Goal: Information Seeking & Learning: Learn about a topic

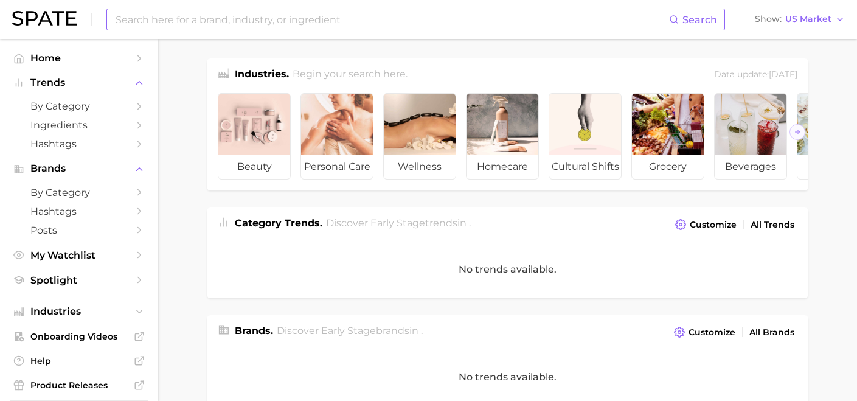
click at [151, 16] on input at bounding box center [391, 19] width 555 height 21
type input "gut health"
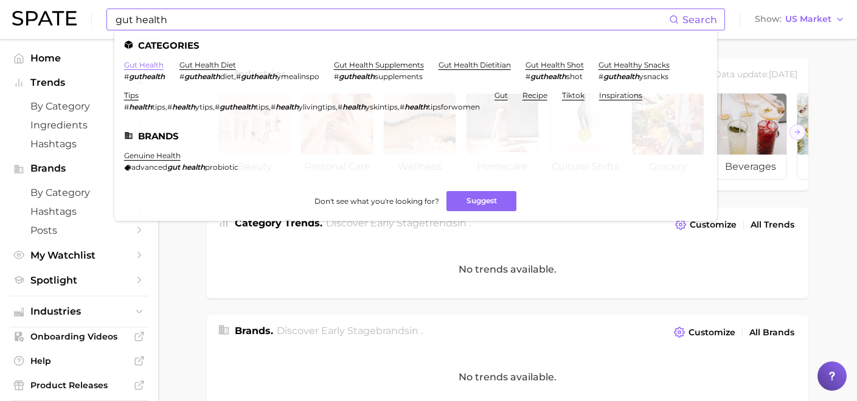
click at [147, 64] on link "gut health" at bounding box center [144, 64] width 40 height 9
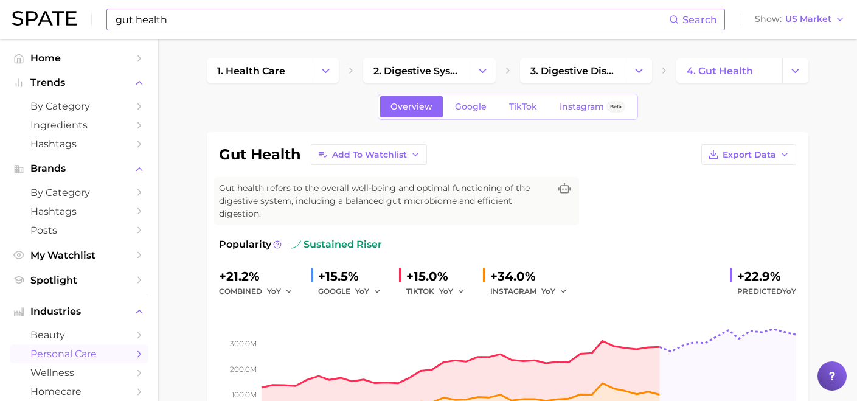
click at [362, 21] on input "gut health" at bounding box center [391, 19] width 555 height 21
type input "g"
type input "B"
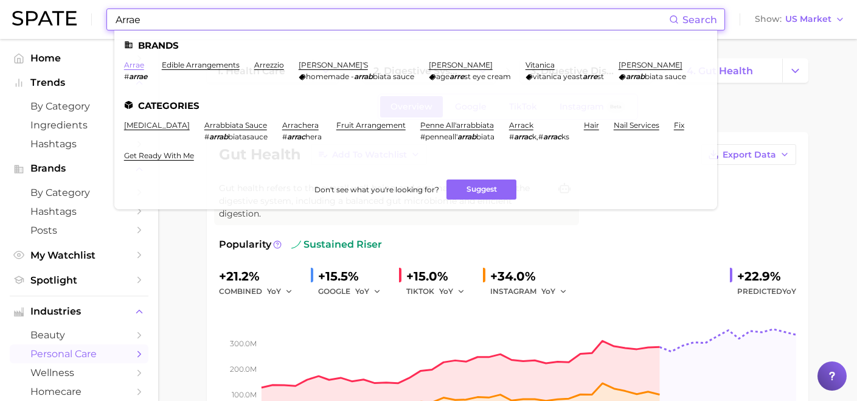
type input "Arrae"
click at [136, 64] on link "arrae" at bounding box center [134, 64] width 20 height 9
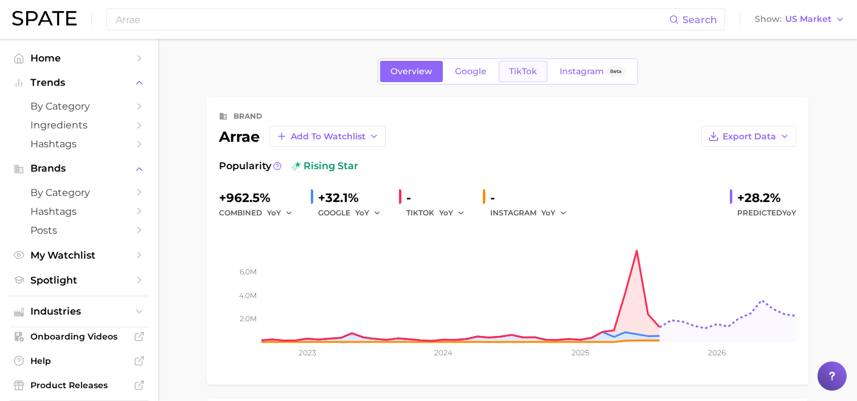
click at [530, 71] on span "TikTok" at bounding box center [523, 71] width 28 height 10
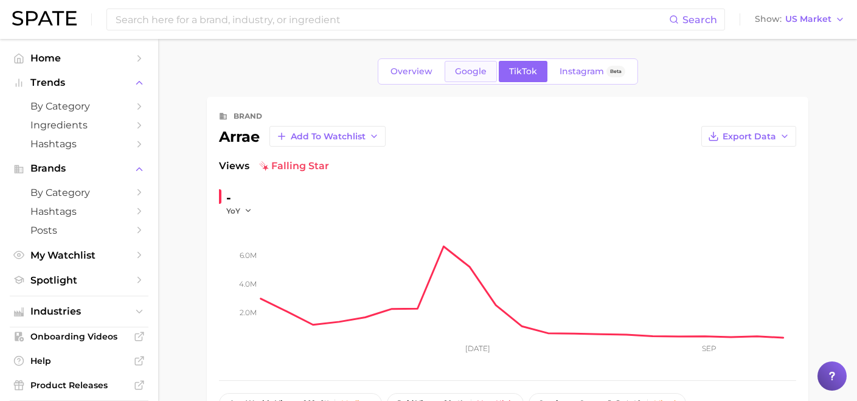
click at [469, 76] on span "Google" at bounding box center [471, 71] width 32 height 10
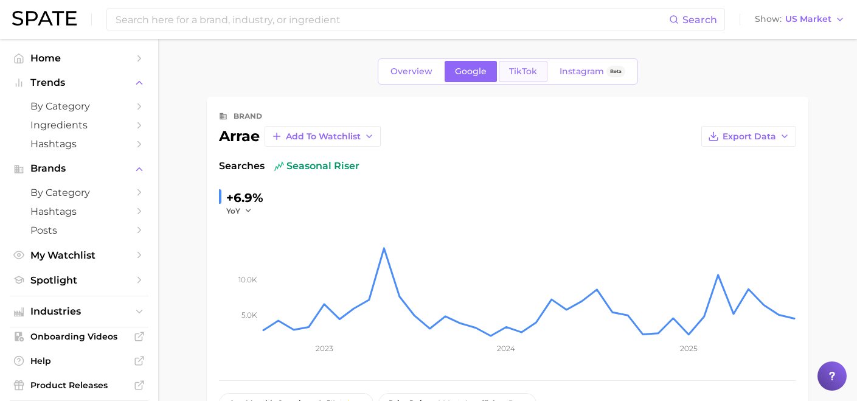
click at [530, 75] on span "TikTok" at bounding box center [523, 71] width 28 height 10
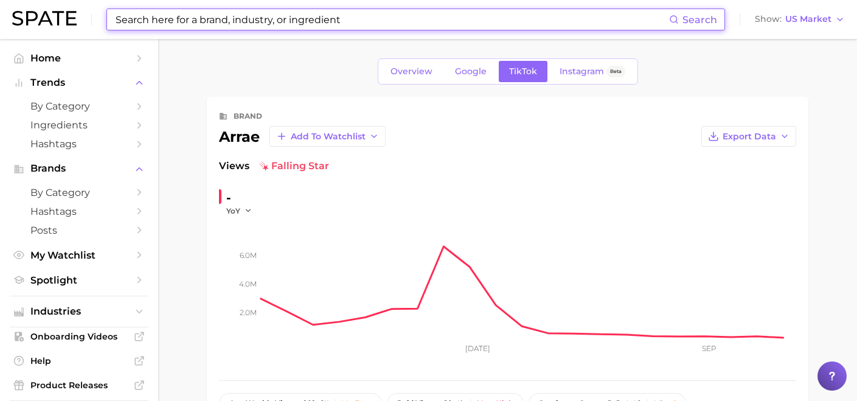
click at [275, 26] on input at bounding box center [391, 19] width 555 height 21
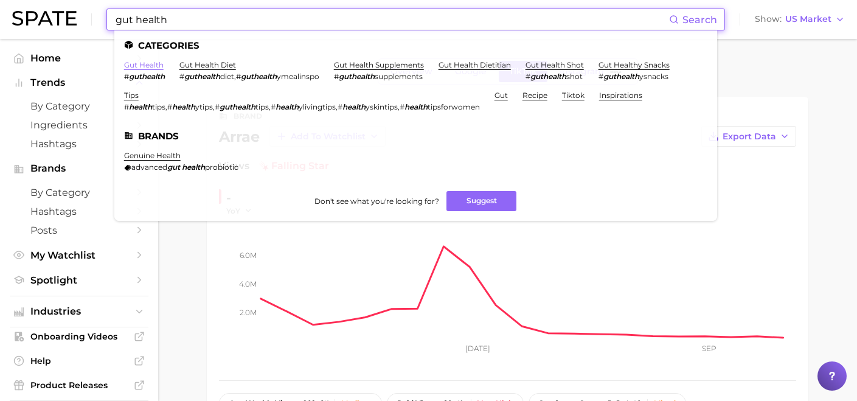
type input "gut health"
click at [148, 68] on link "gut health" at bounding box center [144, 64] width 40 height 9
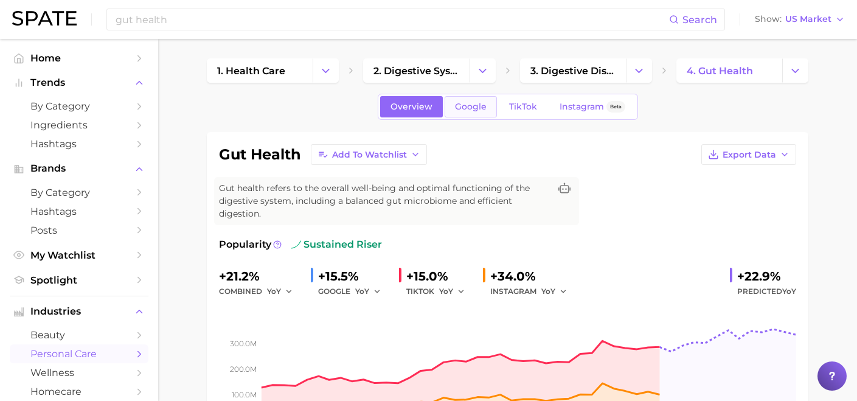
click at [476, 116] on link "Google" at bounding box center [471, 106] width 52 height 21
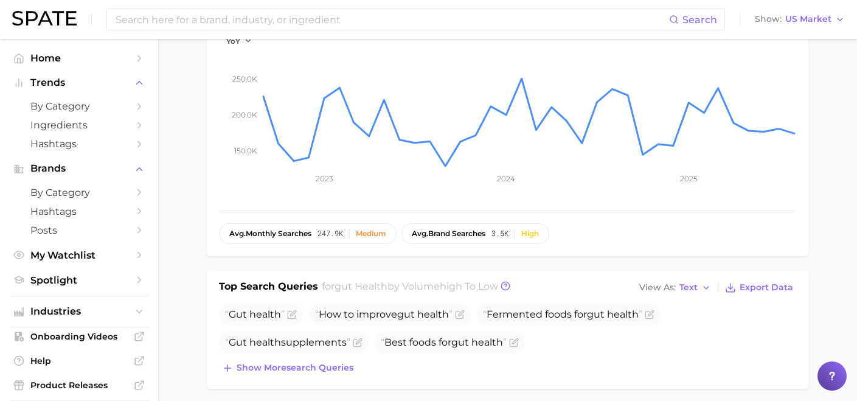
scroll to position [445, 0]
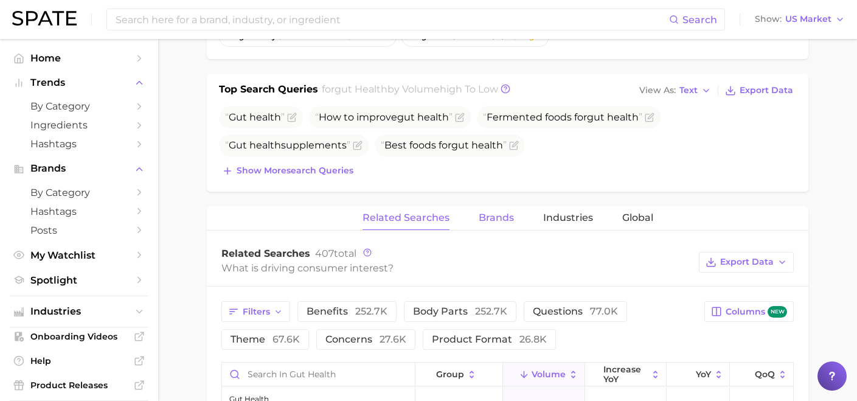
click at [490, 223] on span "Brands" at bounding box center [496, 217] width 35 height 11
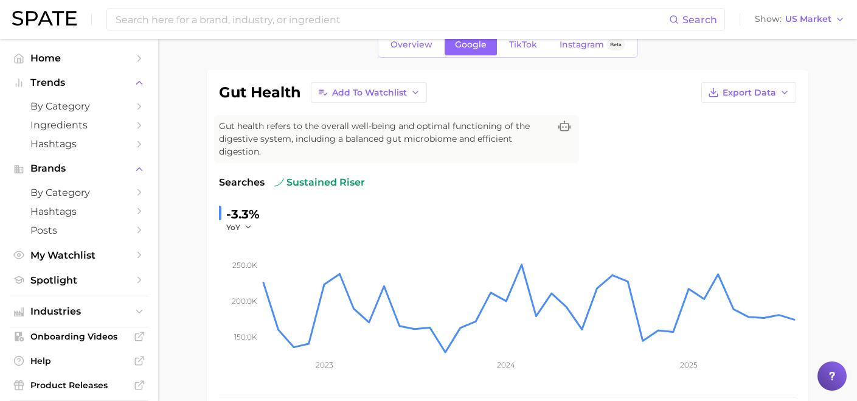
scroll to position [23, 0]
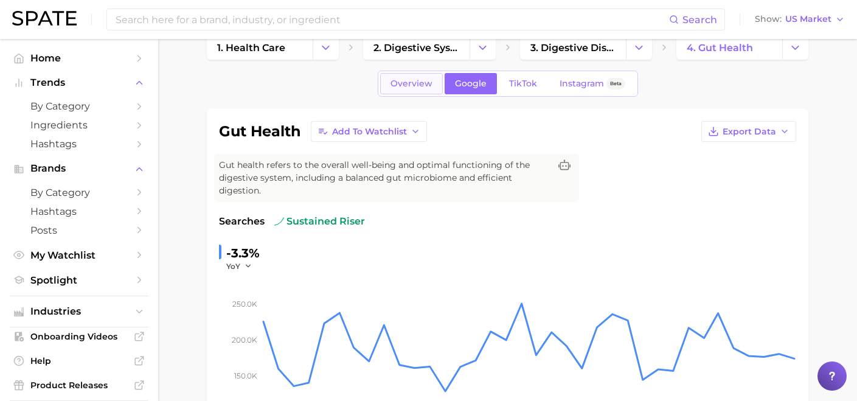
click at [421, 83] on span "Overview" at bounding box center [411, 83] width 42 height 10
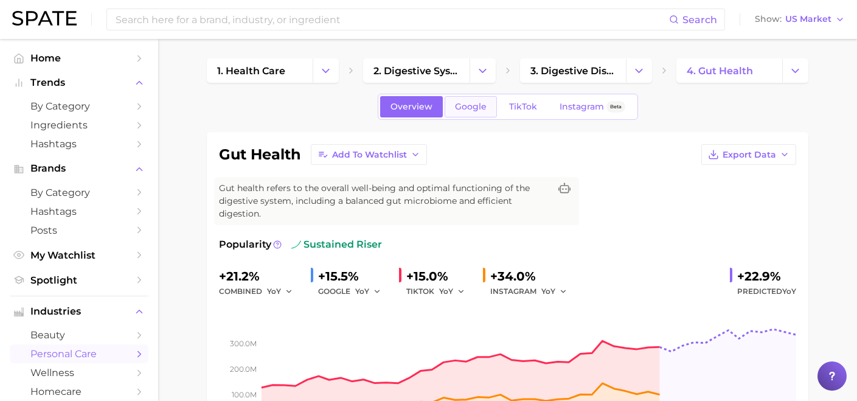
click at [477, 106] on span "Google" at bounding box center [471, 107] width 32 height 10
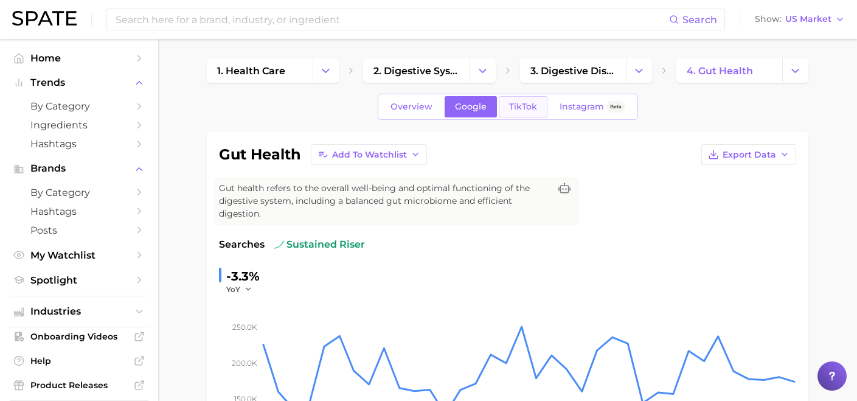
click at [527, 113] on link "TikTok" at bounding box center [523, 106] width 49 height 21
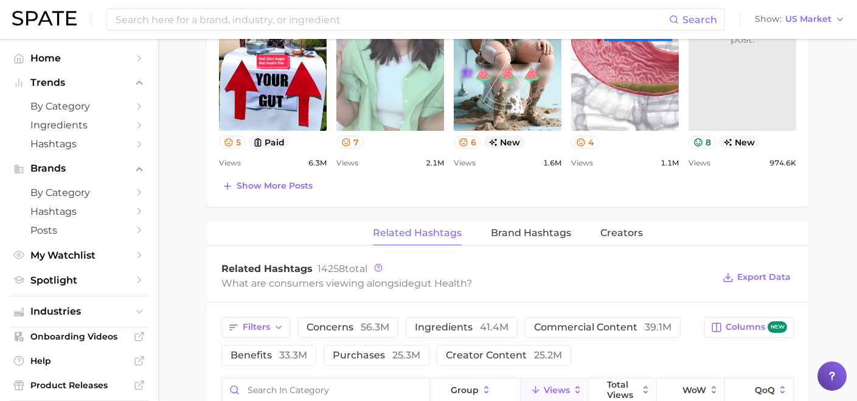
scroll to position [818, 0]
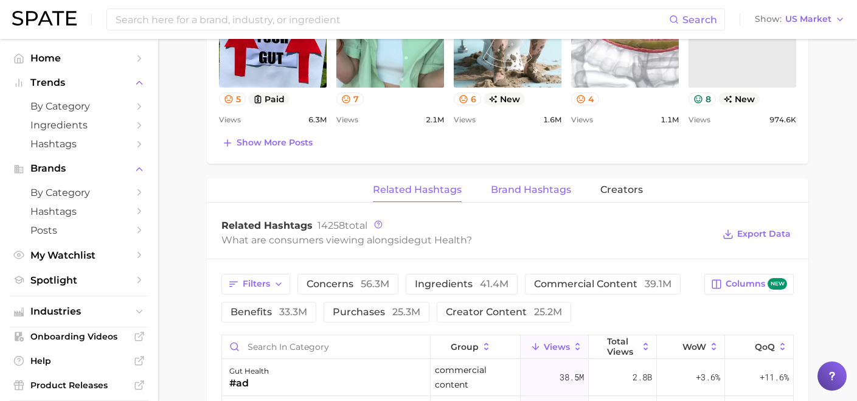
click at [528, 189] on span "Brand Hashtags" at bounding box center [531, 189] width 80 height 11
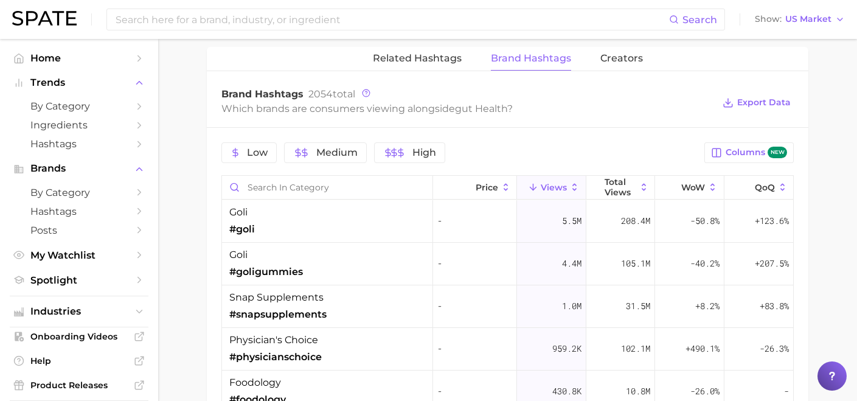
scroll to position [954, 0]
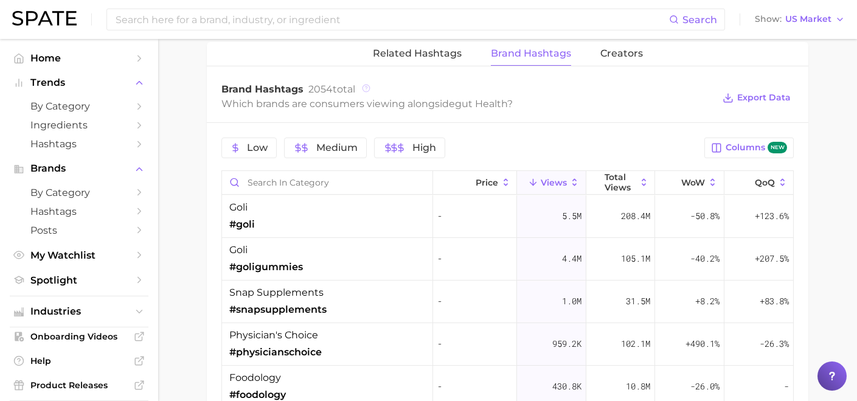
click at [367, 89] on icon at bounding box center [366, 88] width 9 height 9
click at [367, 85] on icon at bounding box center [366, 88] width 9 height 9
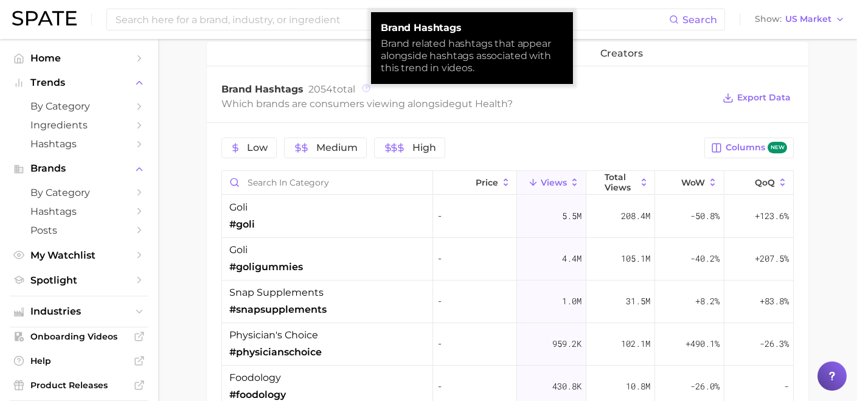
click at [368, 85] on icon at bounding box center [366, 88] width 9 height 9
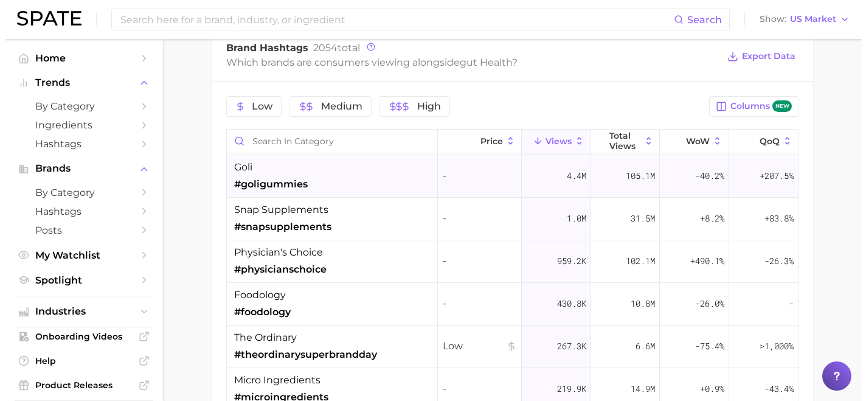
scroll to position [0, 0]
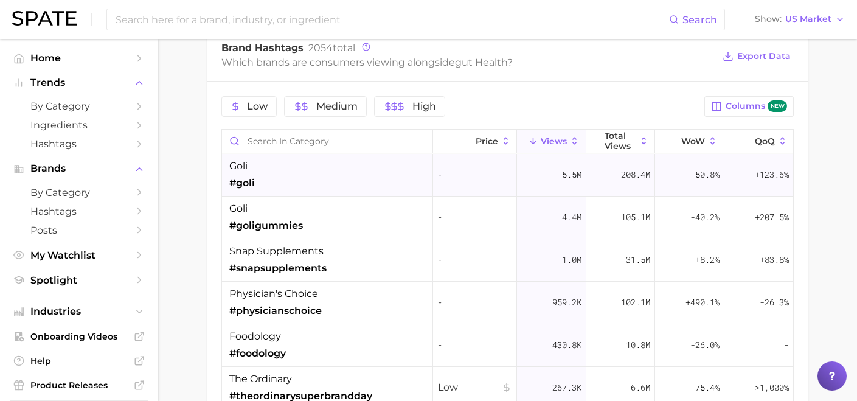
click at [286, 187] on div "goli #goli" at bounding box center [327, 175] width 211 height 43
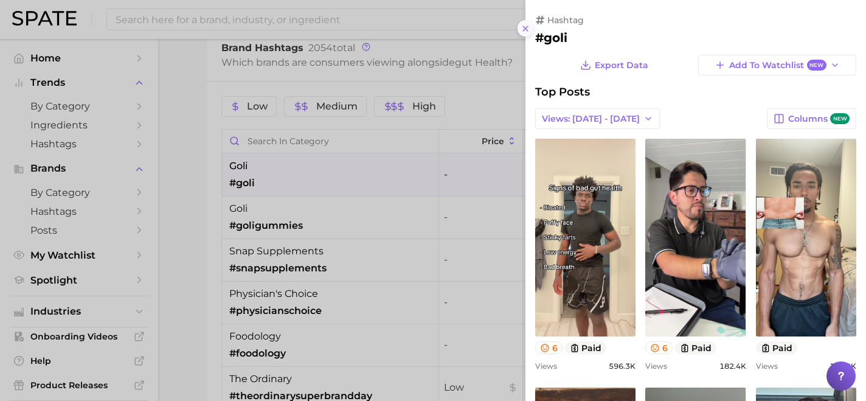
click at [524, 30] on icon at bounding box center [526, 29] width 10 height 10
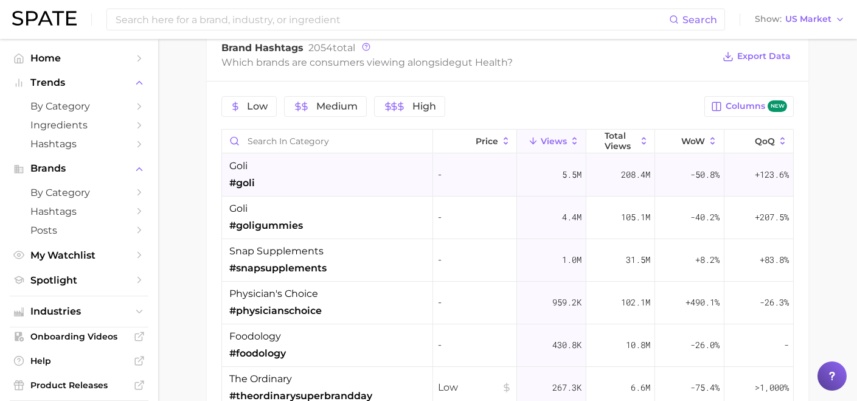
click at [269, 180] on div "goli #goli" at bounding box center [327, 175] width 211 height 43
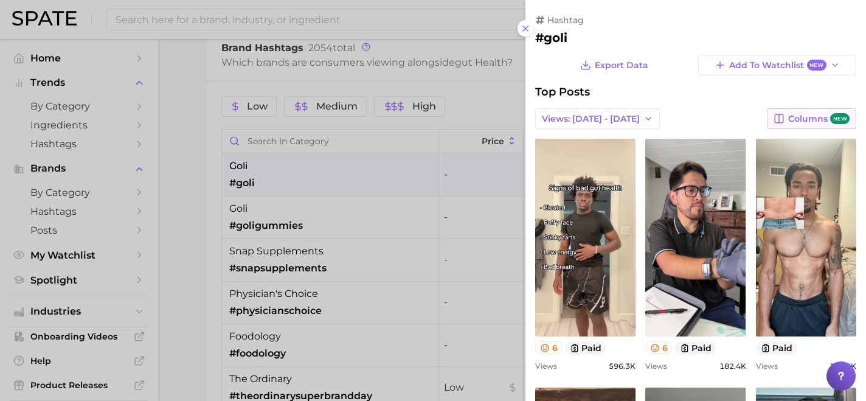
click at [830, 116] on span "new" at bounding box center [839, 119] width 19 height 12
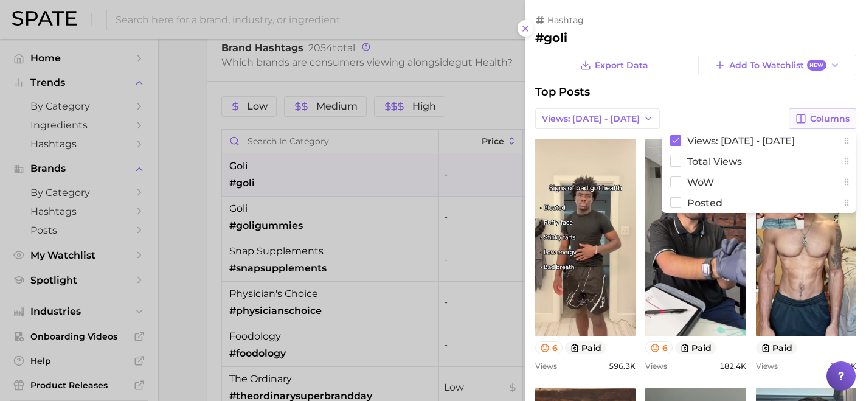
click at [825, 116] on span "Columns" at bounding box center [830, 119] width 40 height 10
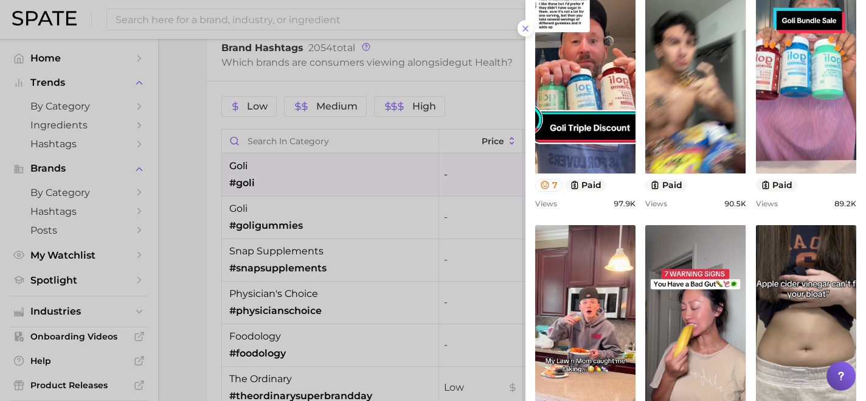
scroll to position [507, 0]
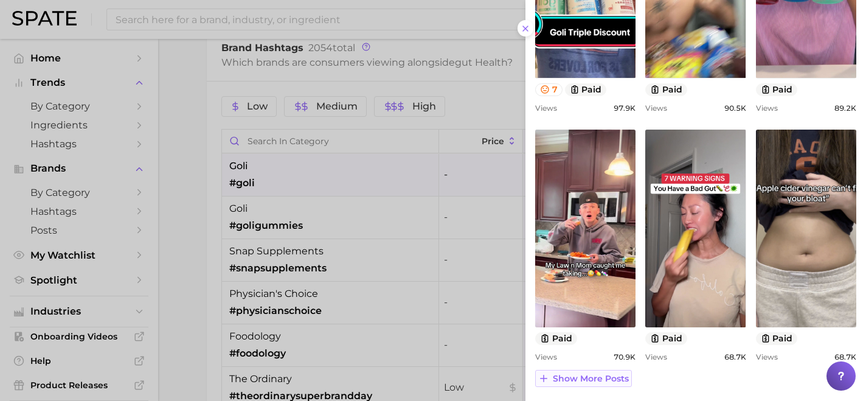
click at [606, 378] on span "Show more posts" at bounding box center [591, 378] width 76 height 10
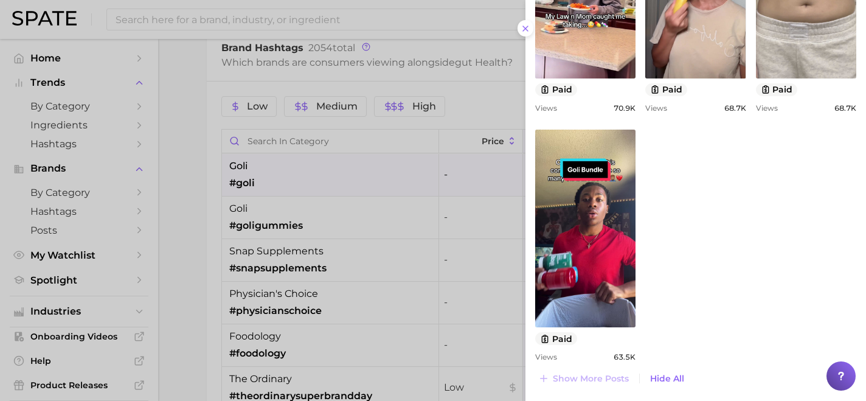
scroll to position [0, 0]
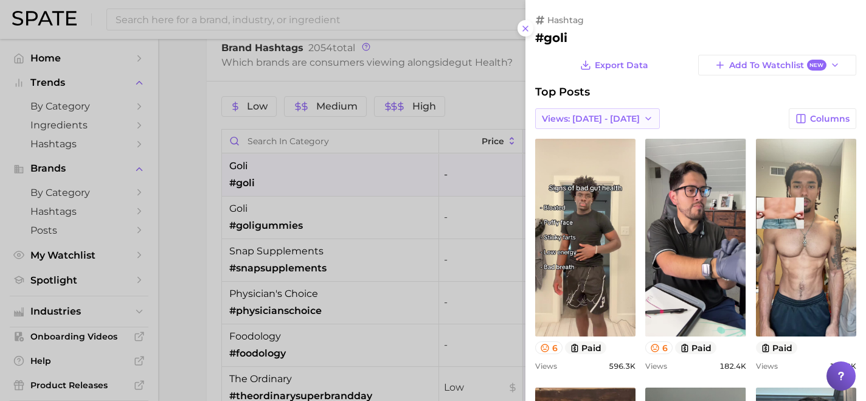
click at [593, 120] on span "Views: [DATE] - [DATE]" at bounding box center [591, 119] width 98 height 10
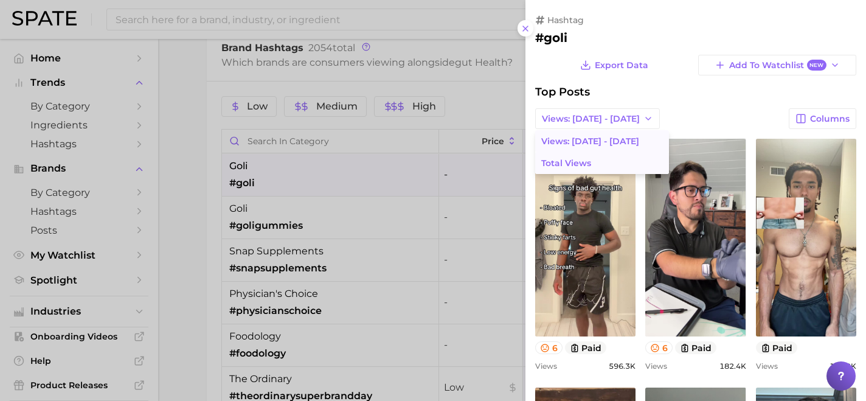
click at [595, 162] on button "Total Views" at bounding box center [602, 163] width 134 height 22
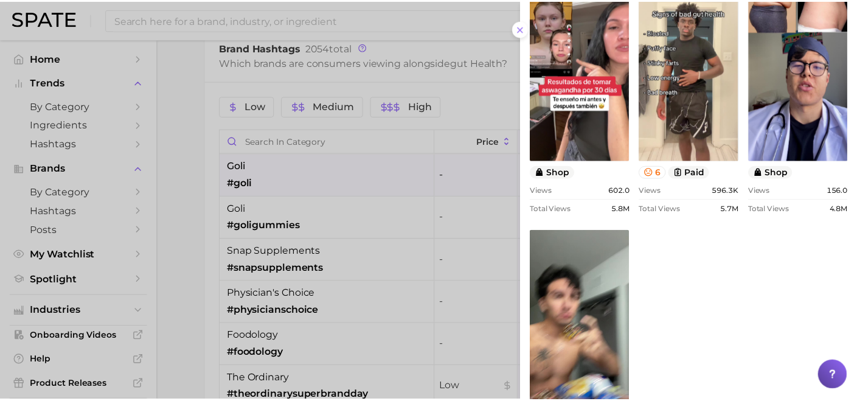
scroll to position [828, 0]
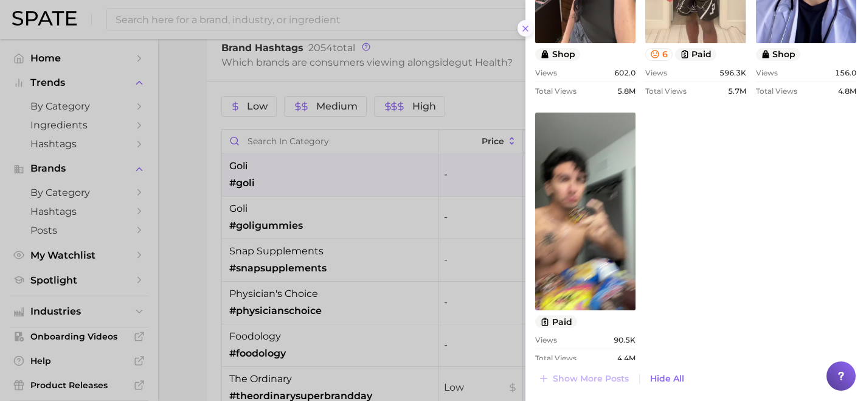
click at [526, 29] on line at bounding box center [525, 28] width 5 height 5
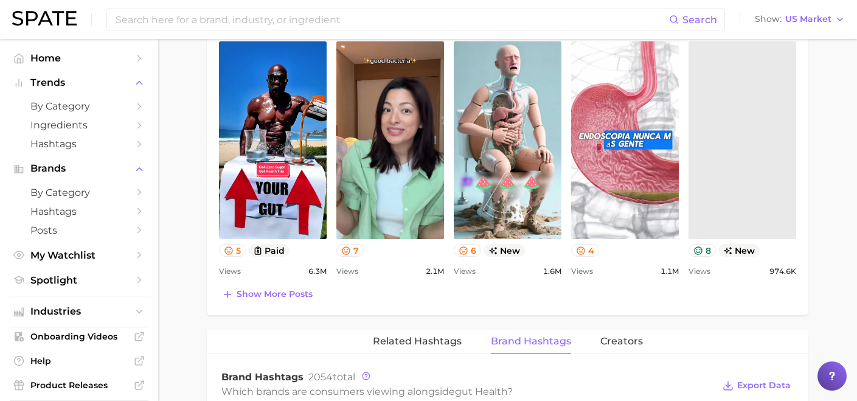
scroll to position [575, 0]
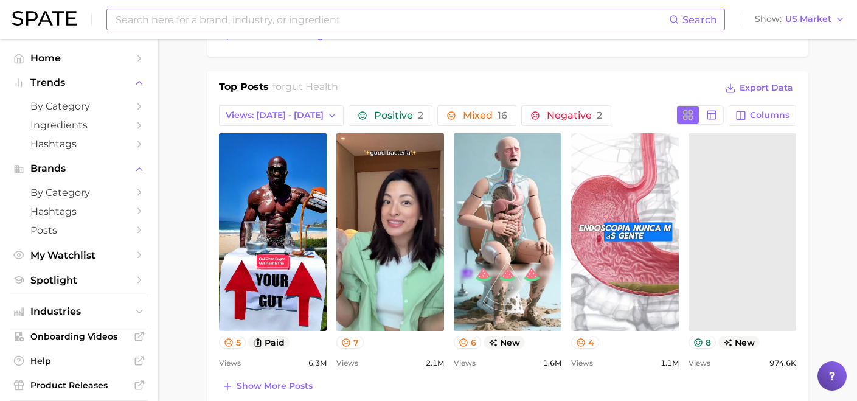
click at [167, 23] on input at bounding box center [391, 19] width 555 height 21
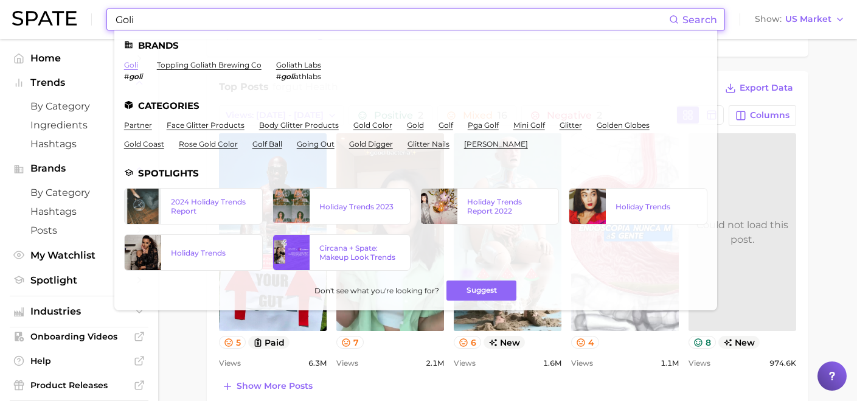
type input "Goli"
click at [134, 65] on link "goli" at bounding box center [131, 64] width 14 height 9
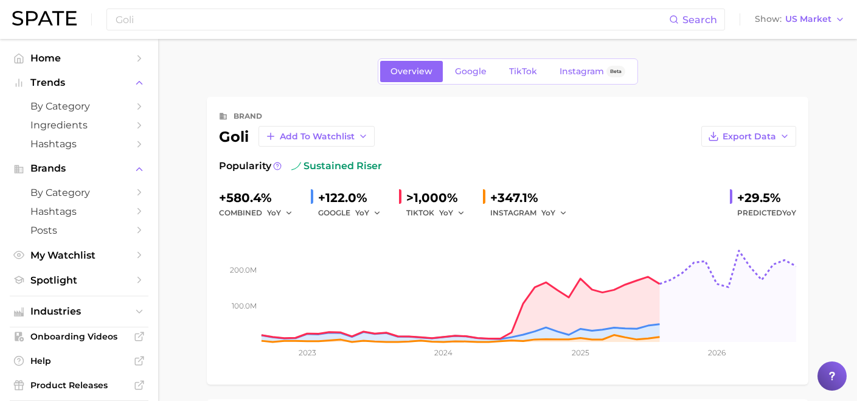
click at [348, 201] on div "+122.0%" at bounding box center [353, 197] width 71 height 19
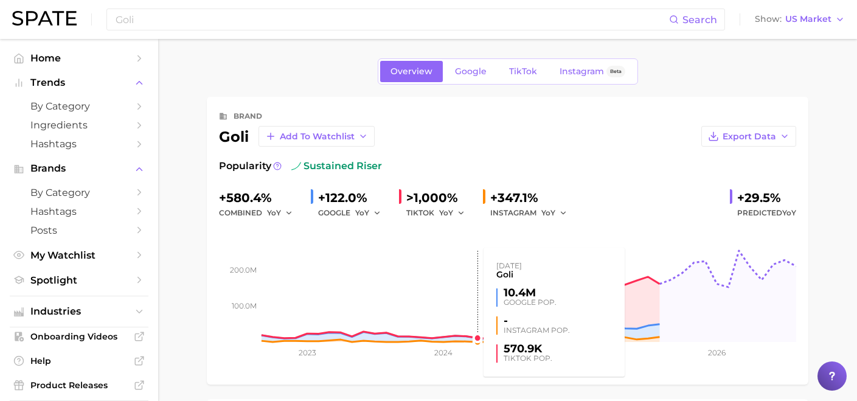
click at [476, 271] on rect at bounding box center [507, 281] width 577 height 122
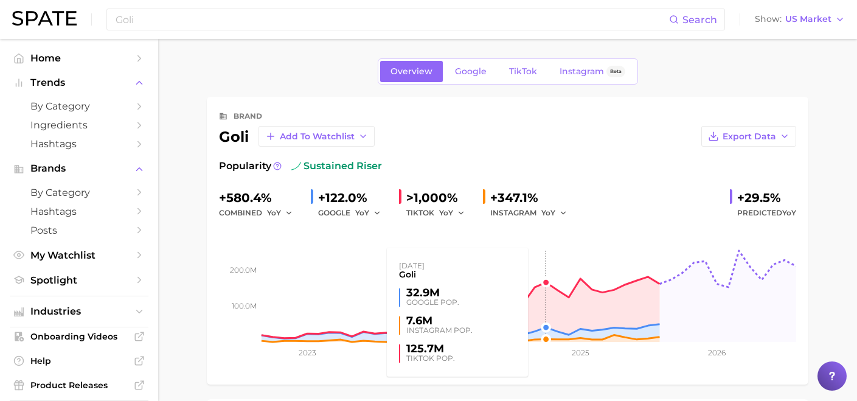
click at [539, 282] on rect at bounding box center [507, 281] width 577 height 122
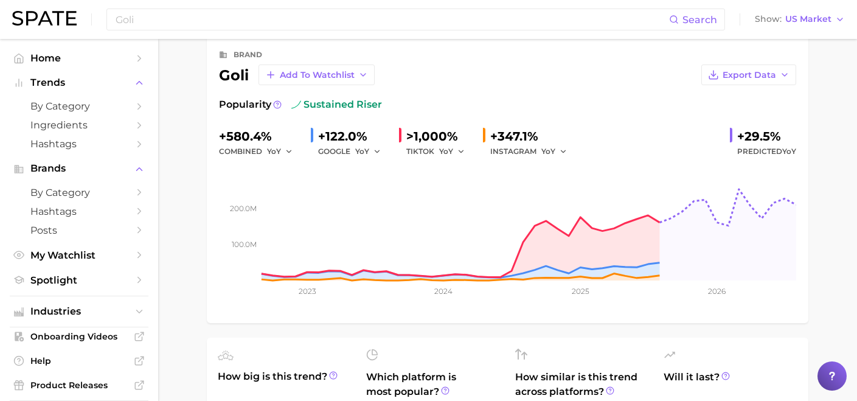
scroll to position [4, 0]
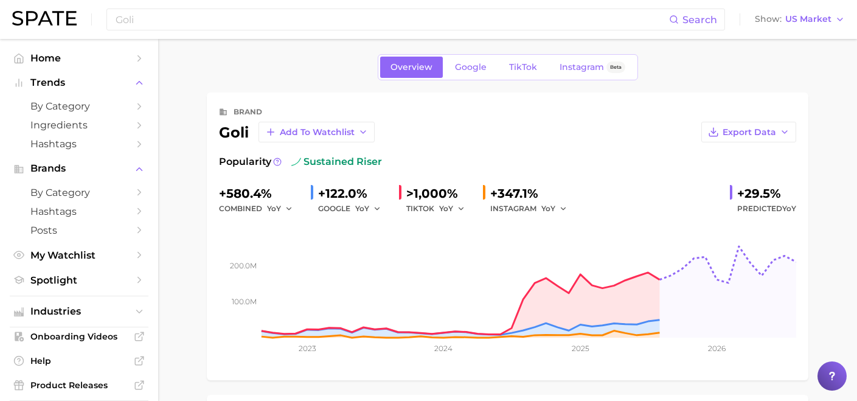
click at [761, 199] on div "+29.5%" at bounding box center [766, 193] width 59 height 19
click at [475, 73] on link "Google" at bounding box center [471, 67] width 52 height 21
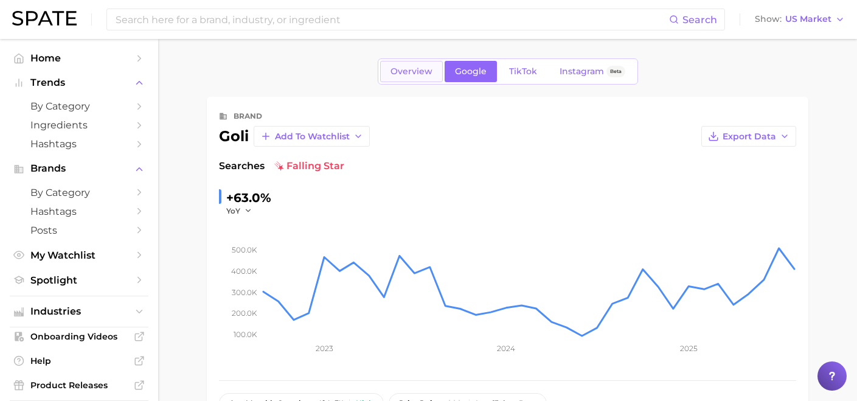
click at [431, 71] on span "Overview" at bounding box center [411, 71] width 42 height 10
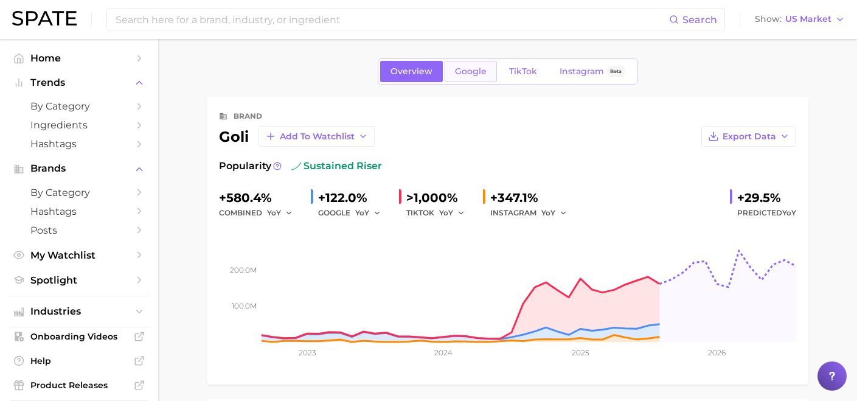
click at [479, 69] on span "Google" at bounding box center [471, 71] width 32 height 10
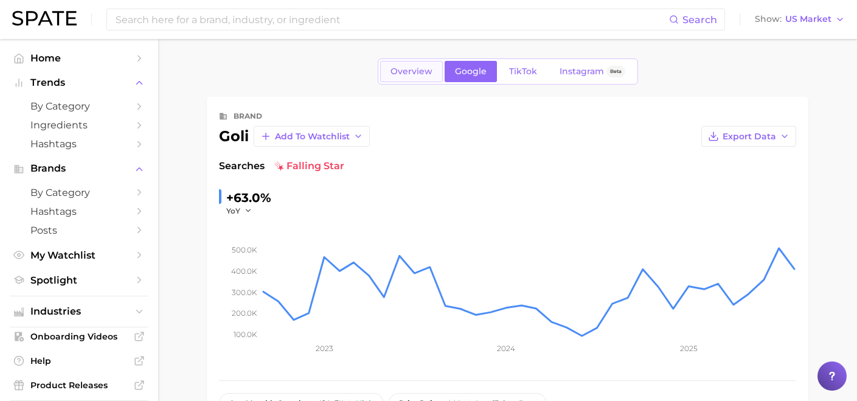
click at [435, 66] on link "Overview" at bounding box center [411, 71] width 63 height 21
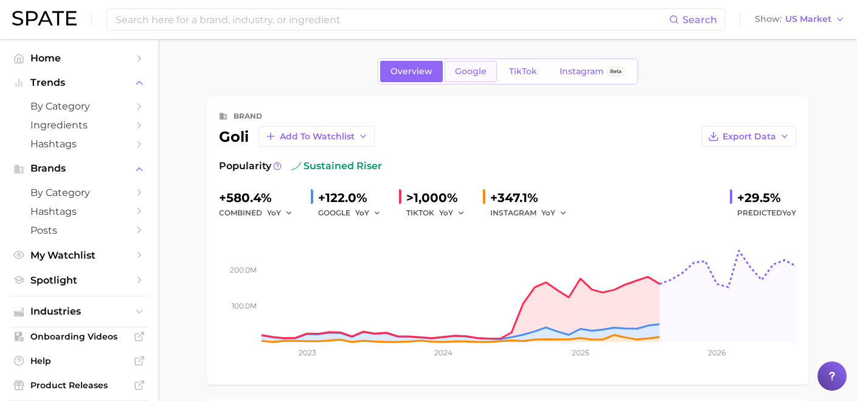
click at [473, 73] on span "Google" at bounding box center [471, 71] width 32 height 10
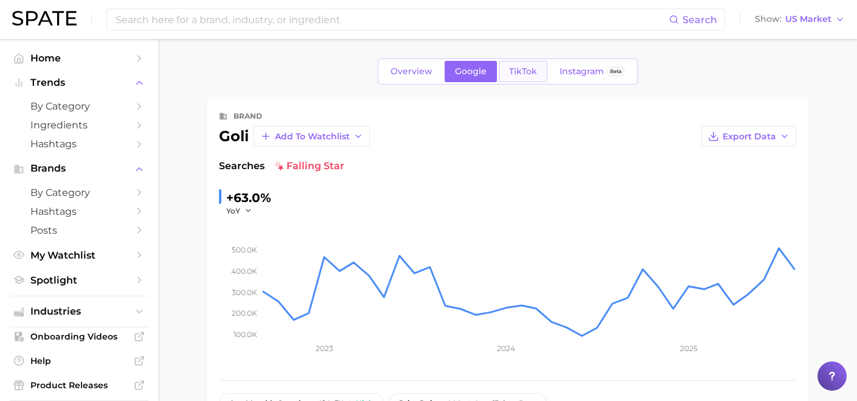
click at [510, 78] on link "TikTok" at bounding box center [523, 71] width 49 height 21
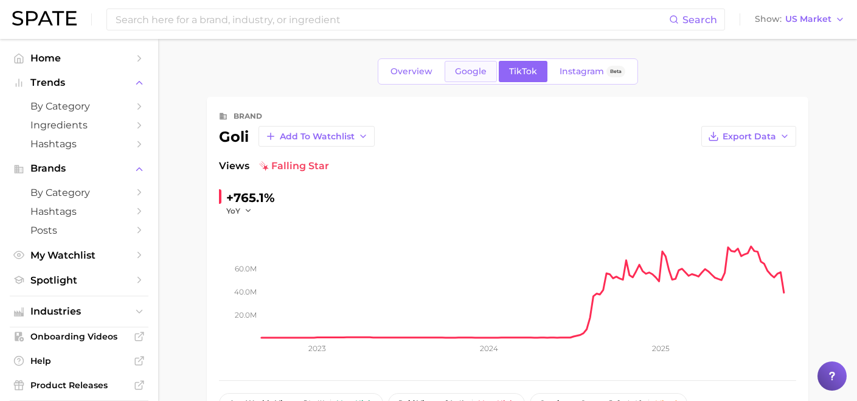
click at [468, 75] on span "Google" at bounding box center [471, 71] width 32 height 10
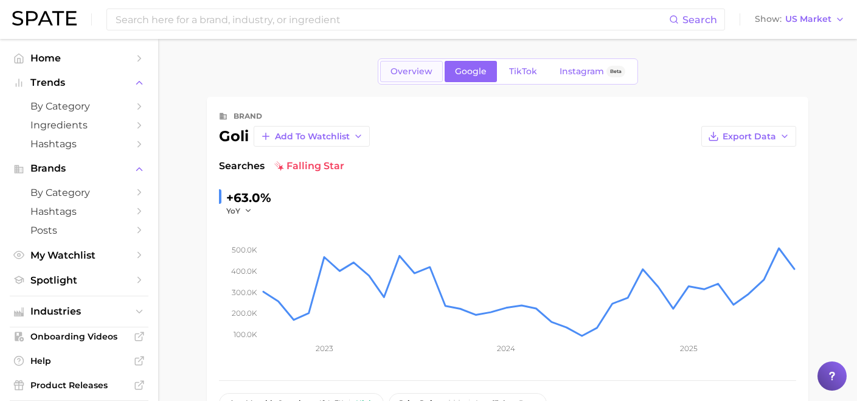
click at [427, 68] on span "Overview" at bounding box center [411, 71] width 42 height 10
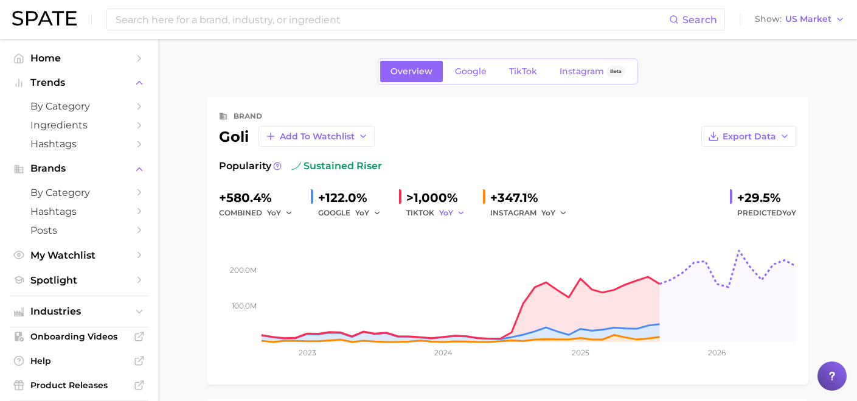
click at [459, 209] on icon "button" at bounding box center [461, 213] width 9 height 9
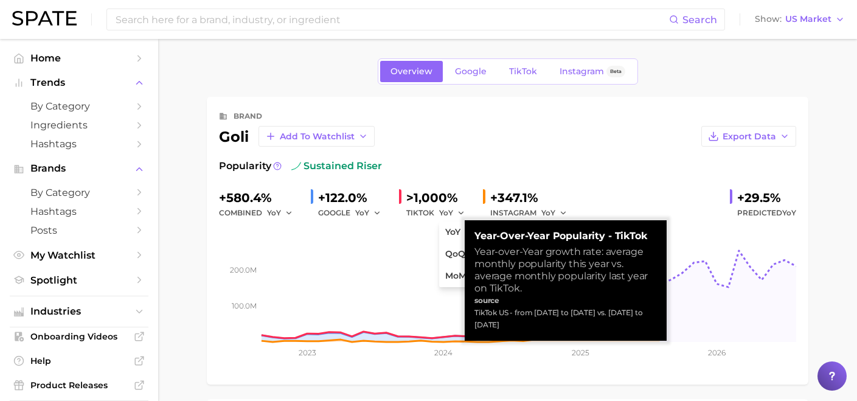
click at [482, 167] on div "Popularity sustained riser" at bounding box center [507, 166] width 577 height 15
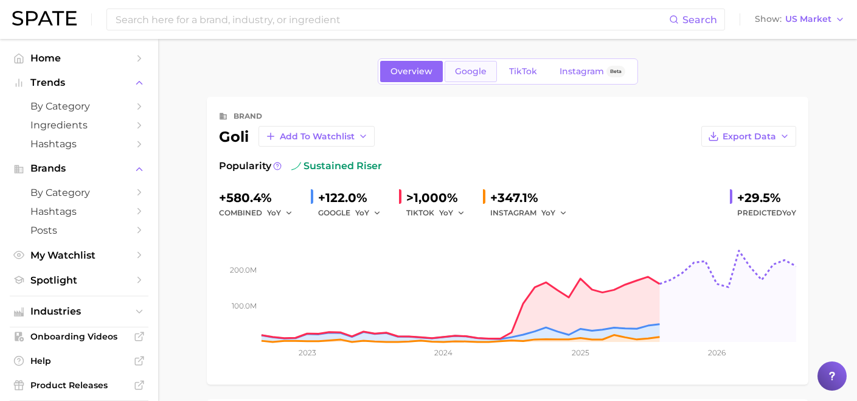
click at [463, 75] on span "Google" at bounding box center [471, 71] width 32 height 10
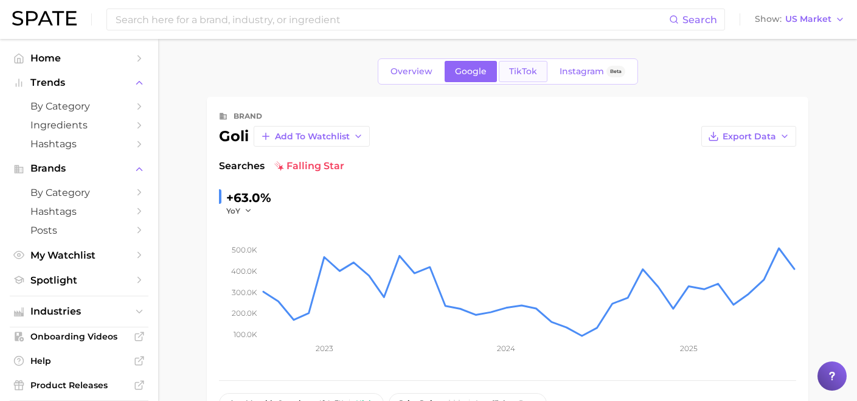
click at [534, 75] on span "TikTok" at bounding box center [523, 71] width 28 height 10
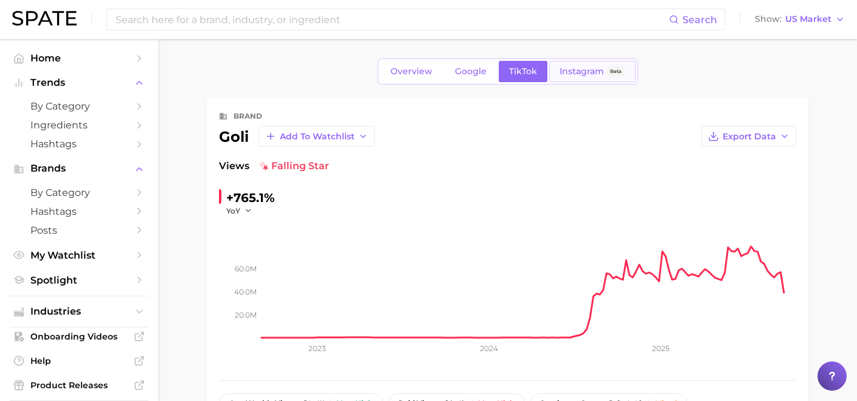
click at [581, 72] on span "Instagram" at bounding box center [581, 71] width 44 height 10
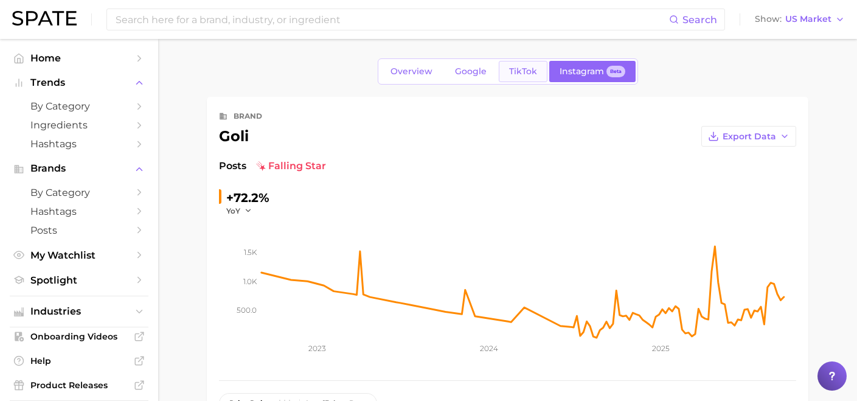
click at [524, 72] on span "TikTok" at bounding box center [523, 71] width 28 height 10
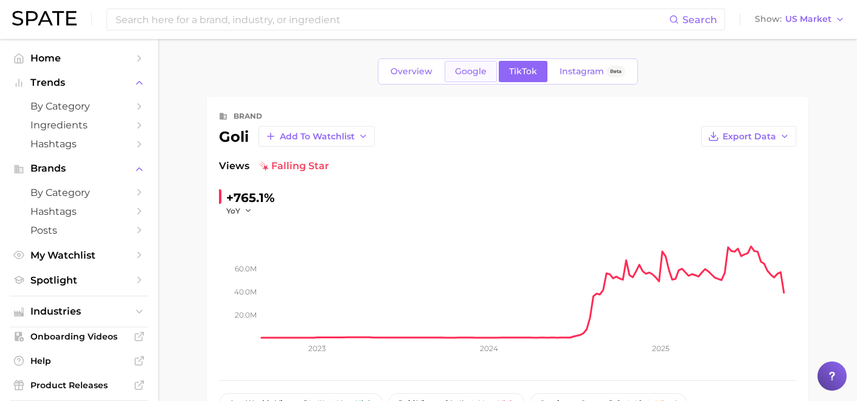
click at [468, 69] on span "Google" at bounding box center [471, 71] width 32 height 10
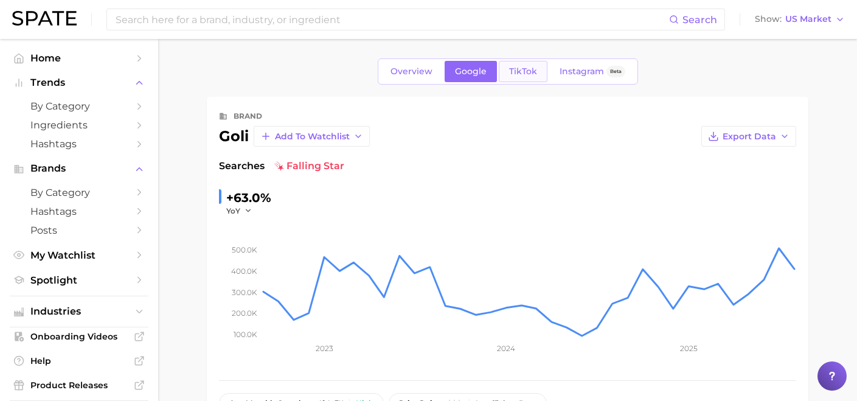
click at [518, 66] on span "TikTok" at bounding box center [523, 71] width 28 height 10
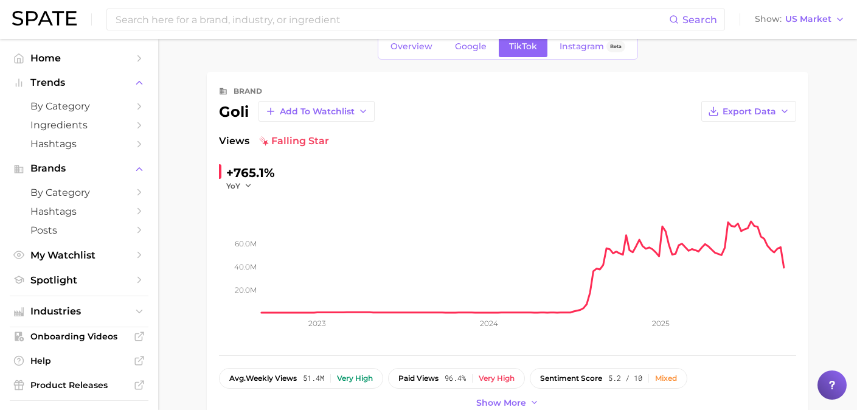
scroll to position [23, 0]
click at [473, 47] on span "Google" at bounding box center [471, 48] width 32 height 10
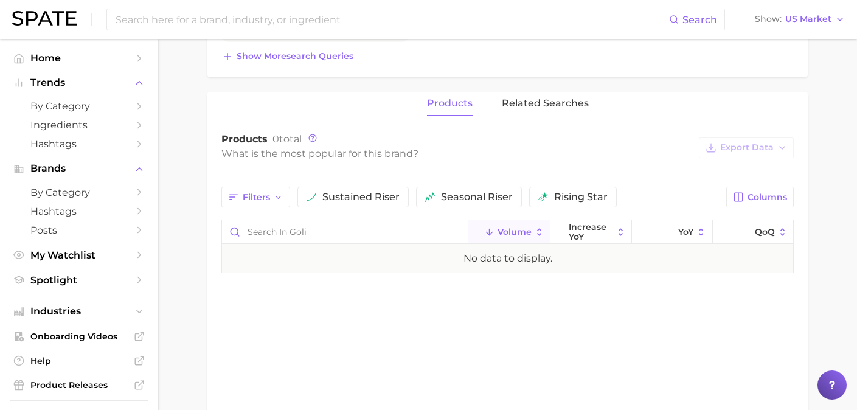
scroll to position [489, 0]
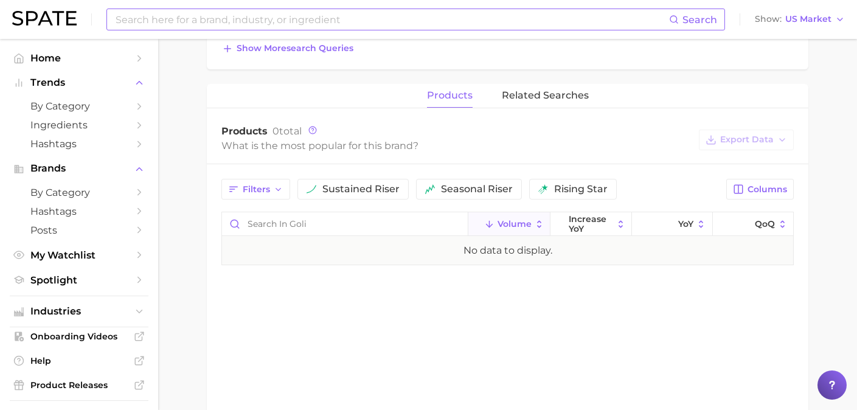
click at [154, 18] on input at bounding box center [391, 19] width 555 height 21
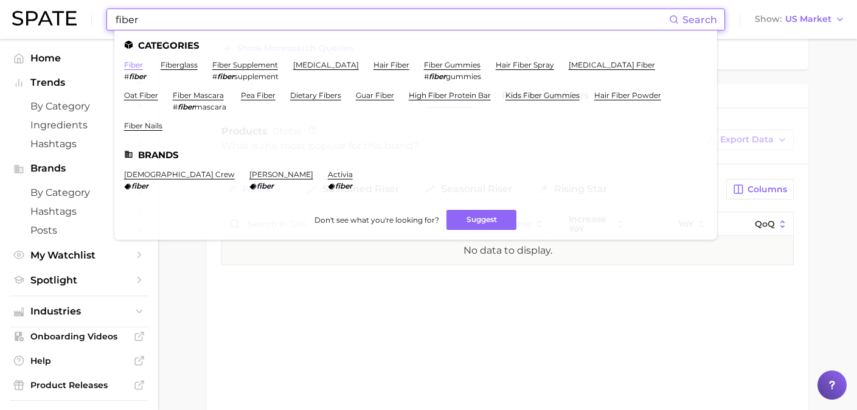
type input "fiber"
click at [132, 65] on link "fiber" at bounding box center [133, 64] width 19 height 9
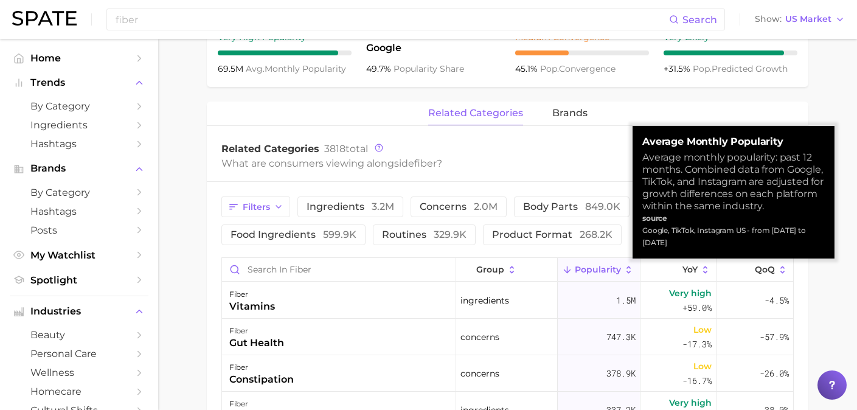
drag, startPoint x: 691, startPoint y: 243, endPoint x: 634, endPoint y: 146, distance: 112.5
click at [634, 146] on div "Average Monthly Popularity Average monthly popularity: past 12 months. Combined…" at bounding box center [733, 192] width 202 height 133
copy div "Average Monthly Popularity Average monthly popularity: past 12 months. Combined…"
